Goal: Information Seeking & Learning: Learn about a topic

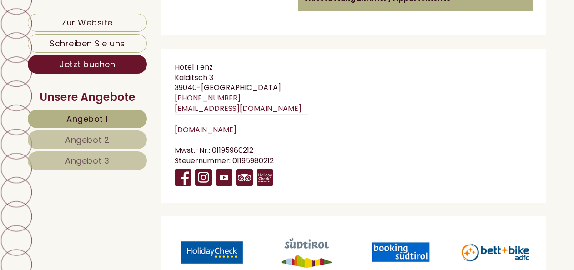
scroll to position [4894, 0]
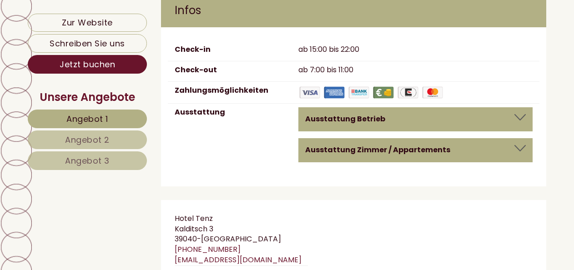
click at [405, 114] on div "Ausstattung Betrieb" at bounding box center [415, 119] width 221 height 10
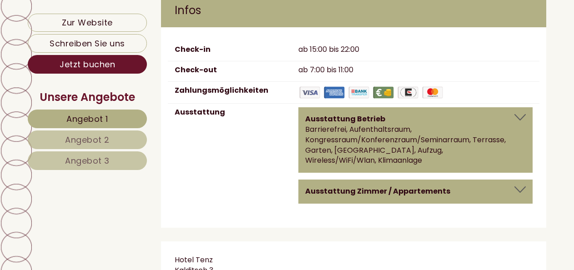
click at [419, 186] on b "Ausstattung Zimmer / Appartements" at bounding box center [377, 191] width 145 height 10
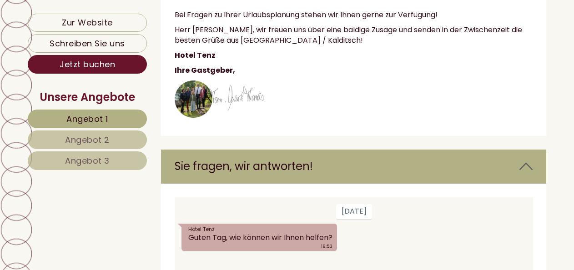
scroll to position [4288, 0]
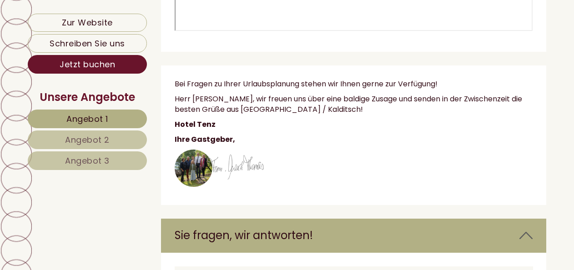
click at [187, 150] on img at bounding box center [219, 169] width 89 height 38
click at [190, 150] on img at bounding box center [219, 169] width 89 height 38
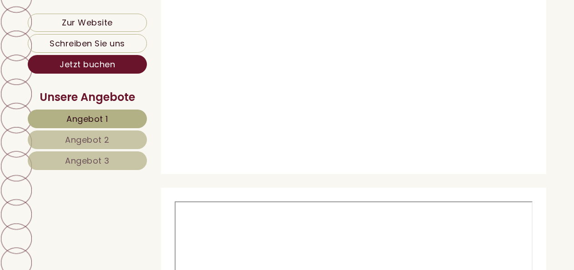
scroll to position [3825, 0]
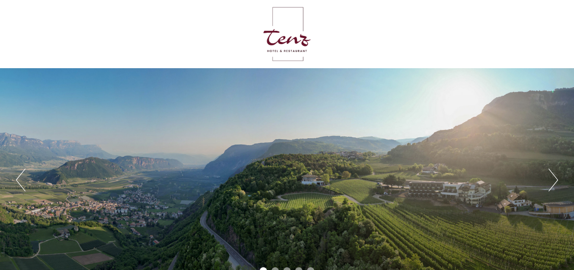
drag, startPoint x: 414, startPoint y: 202, endPoint x: 269, endPoint y: 173, distance: 147.1
click at [269, 174] on div "Previous Next 1 2 3 4 5" at bounding box center [287, 180] width 574 height 224
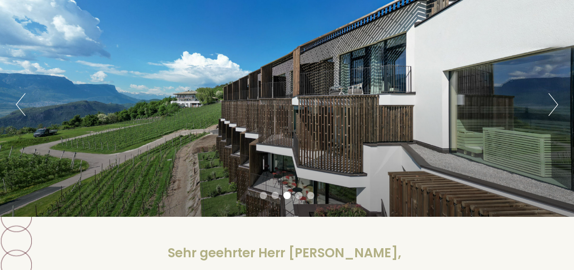
click at [555, 105] on button "Next" at bounding box center [554, 104] width 10 height 23
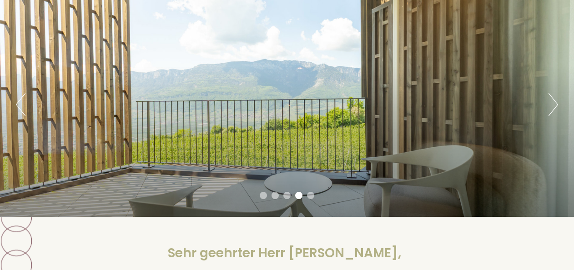
click at [555, 103] on button "Next" at bounding box center [554, 104] width 10 height 23
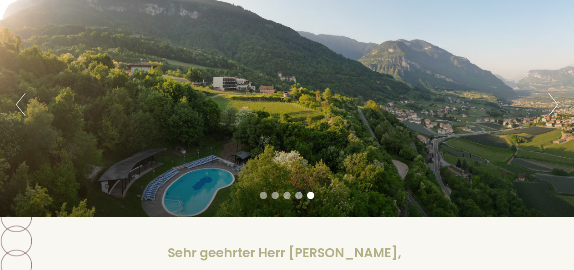
click at [555, 103] on button "Next" at bounding box center [554, 104] width 10 height 23
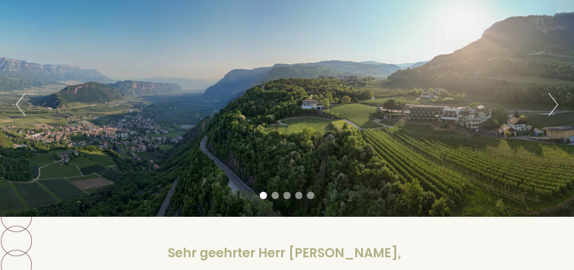
click at [555, 104] on button "Next" at bounding box center [554, 104] width 10 height 23
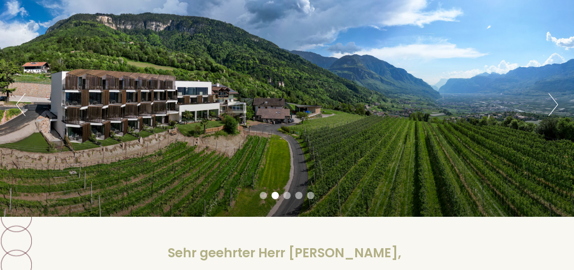
click at [555, 104] on button "Next" at bounding box center [554, 104] width 10 height 23
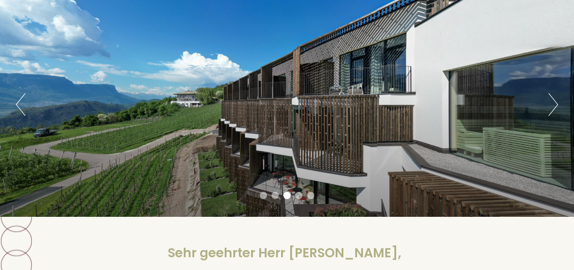
click at [555, 104] on button "Next" at bounding box center [554, 104] width 10 height 23
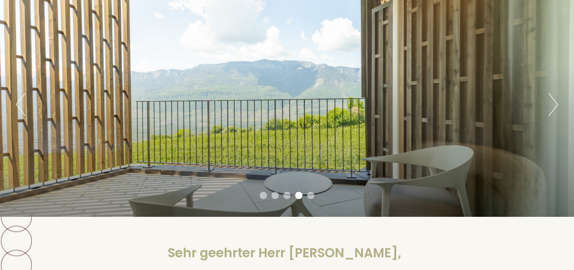
click at [555, 104] on button "Next" at bounding box center [554, 104] width 10 height 23
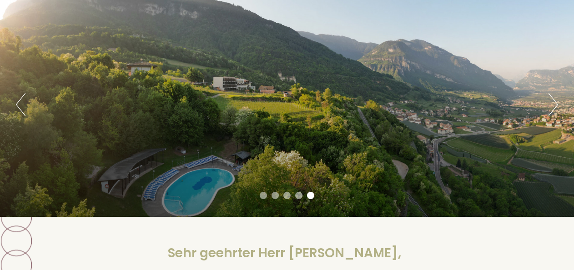
click at [555, 104] on button "Next" at bounding box center [554, 104] width 10 height 23
